Goal: Task Accomplishment & Management: Use online tool/utility

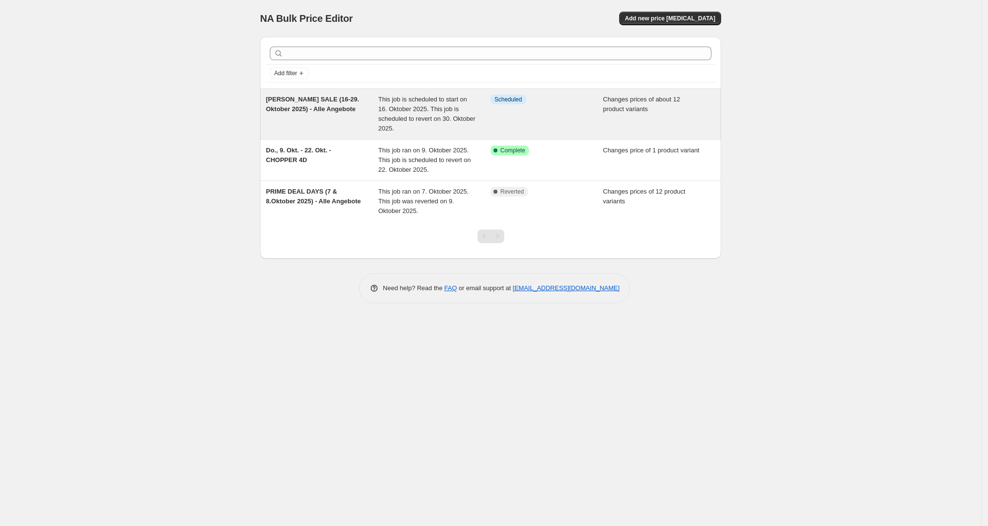
click at [343, 114] on div "[PERSON_NAME] SALE (16-29. Oktober 2025) - Alle Angebote" at bounding box center [322, 114] width 113 height 39
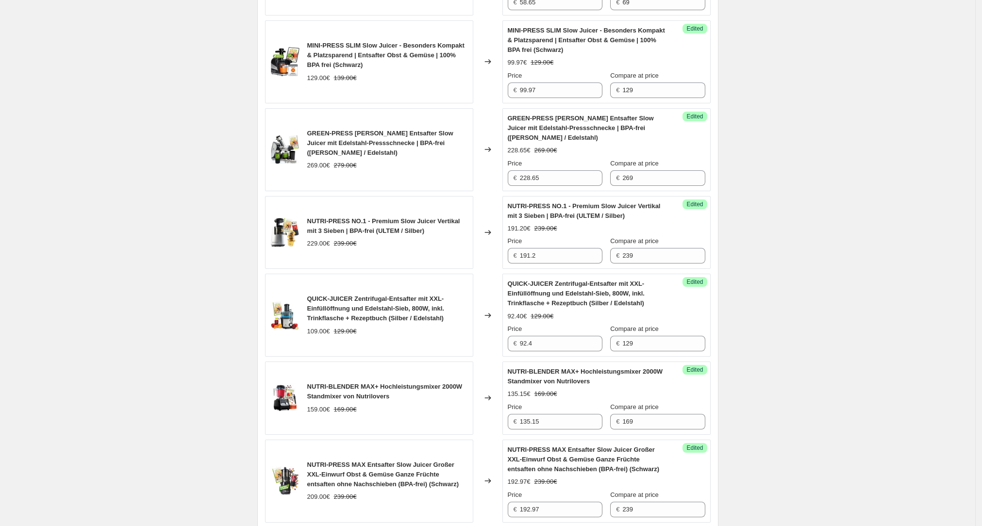
scroll to position [557, 0]
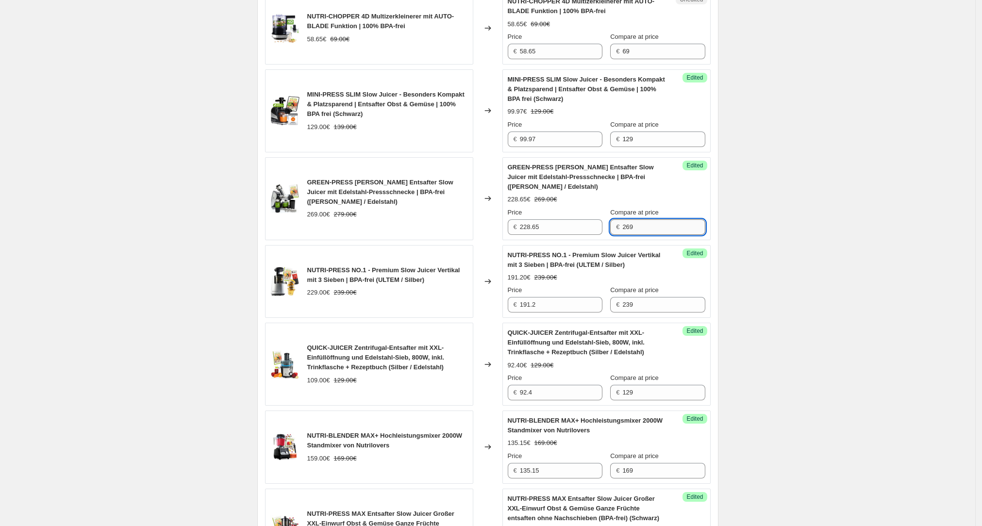
click at [644, 226] on input "269" at bounding box center [663, 227] width 83 height 16
type input "289"
click at [538, 226] on input "228.65" at bounding box center [561, 227] width 83 height 16
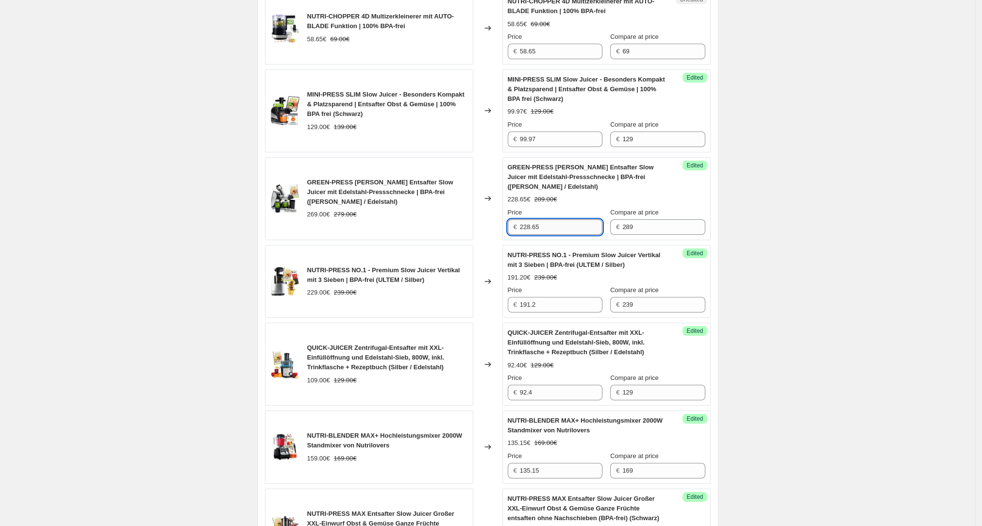
click at [538, 226] on input "228.65" at bounding box center [561, 227] width 83 height 16
type input "269"
click at [858, 212] on div "[PERSON_NAME] SALE (16-29. Oktober 2025) - Alle Angebote. This page is ready [P…" at bounding box center [487, 350] width 975 height 1815
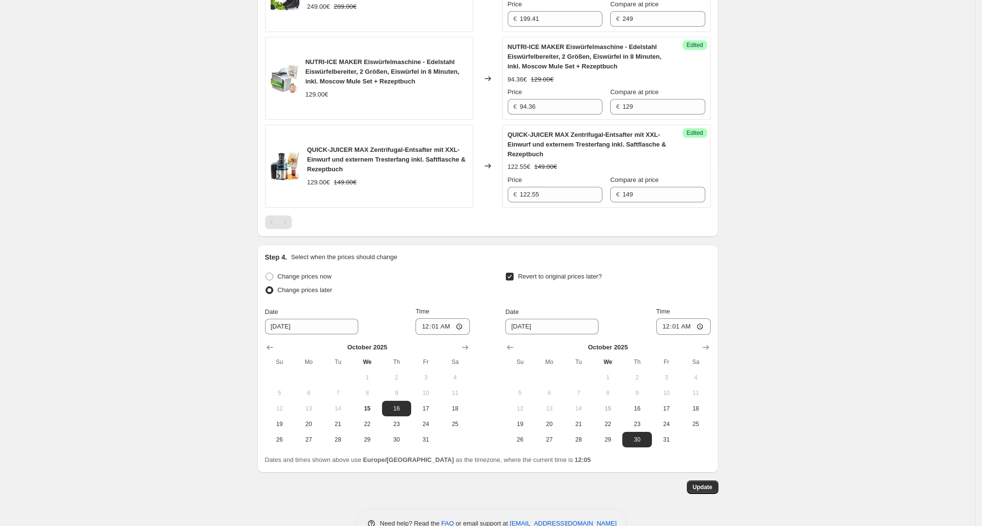
scroll to position [1272, 0]
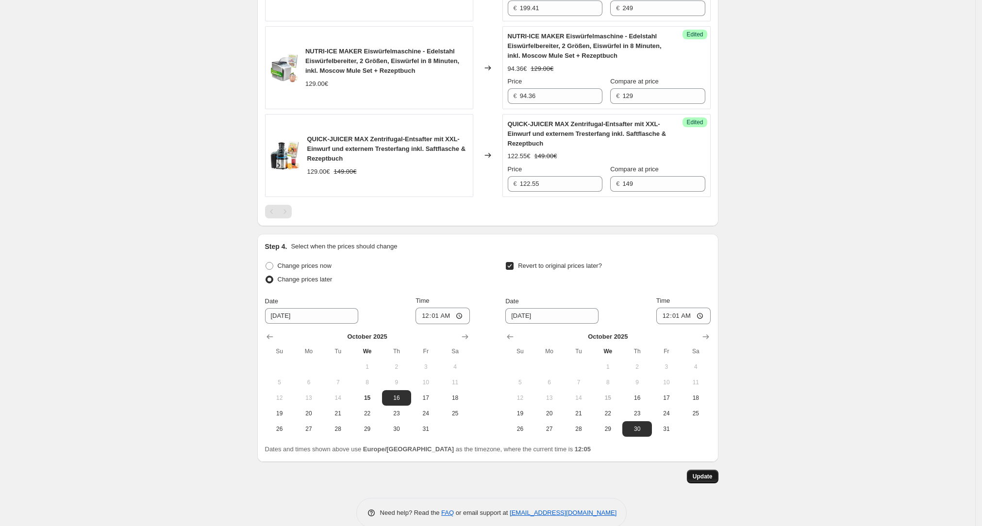
click at [712, 478] on span "Update" at bounding box center [703, 477] width 20 height 8
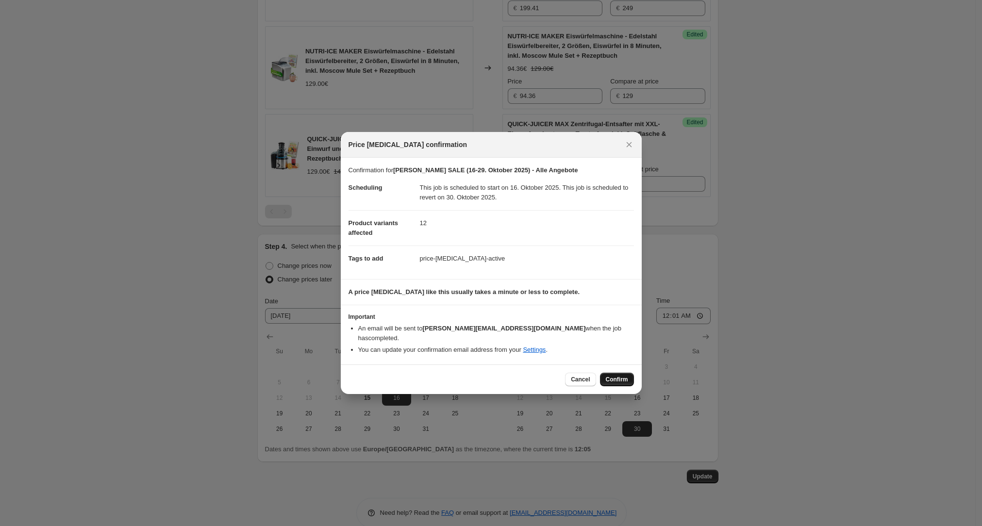
click at [608, 376] on span "Confirm" at bounding box center [617, 380] width 22 height 8
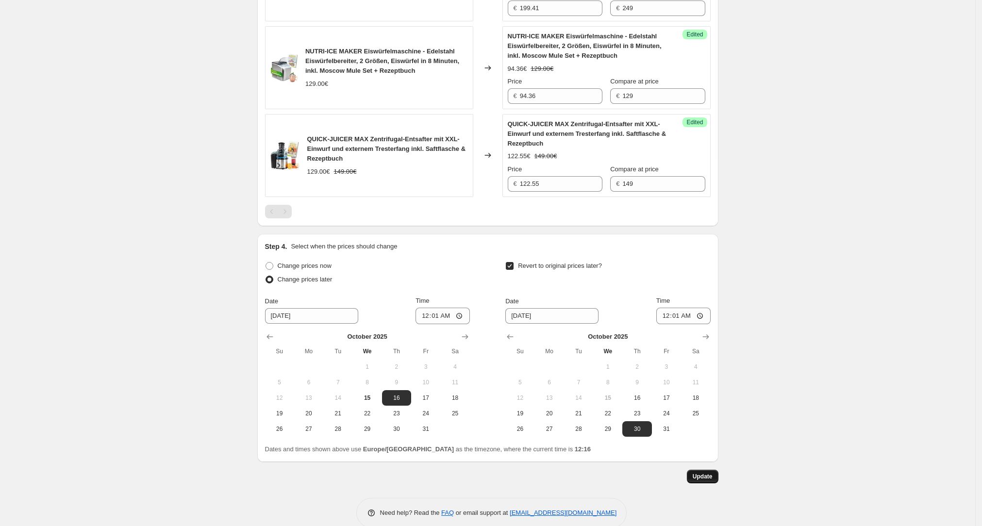
click at [701, 473] on span "Update" at bounding box center [703, 477] width 20 height 8
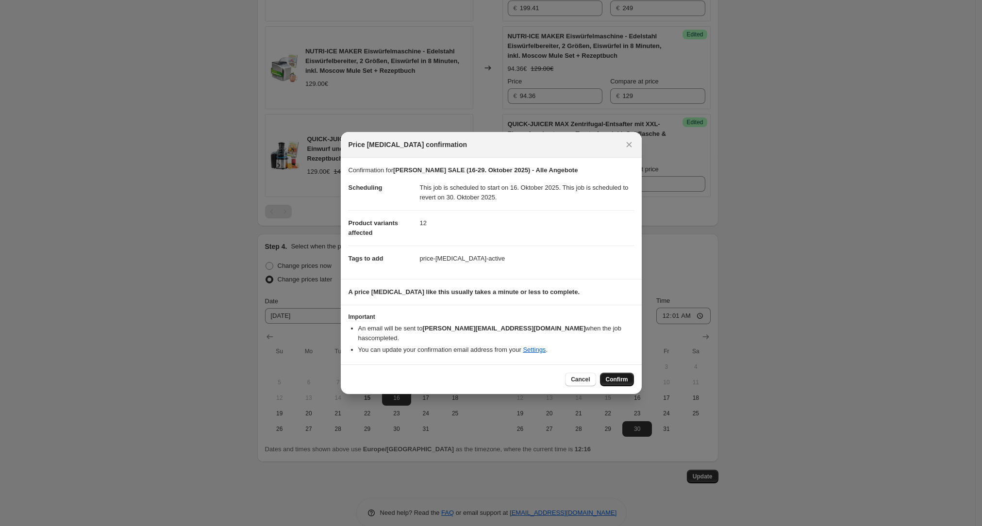
click at [608, 376] on span "Confirm" at bounding box center [617, 380] width 22 height 8
